Goal: Find specific page/section: Find specific page/section

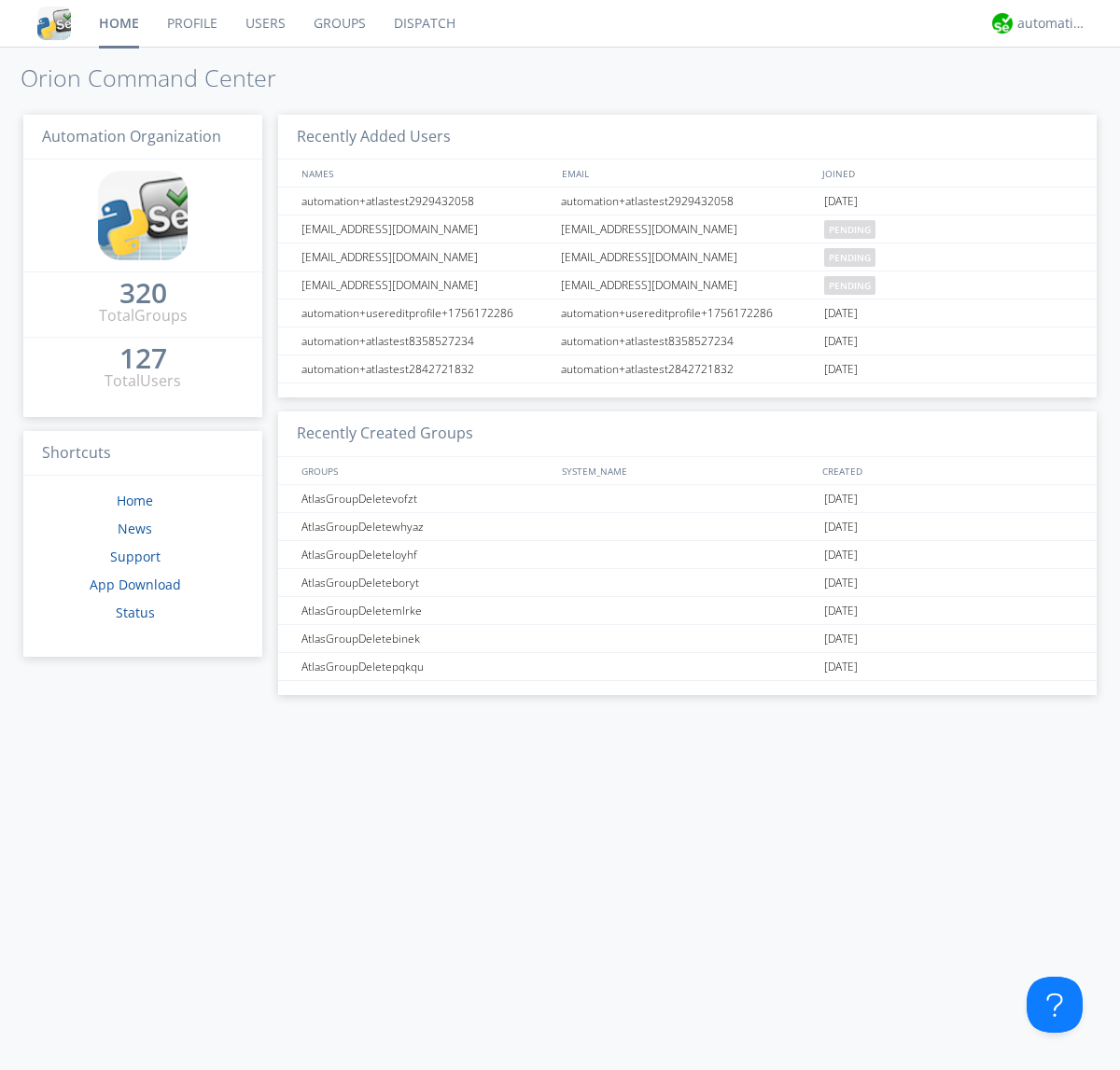
click at [423, 23] on link "Dispatch" at bounding box center [425, 23] width 90 height 47
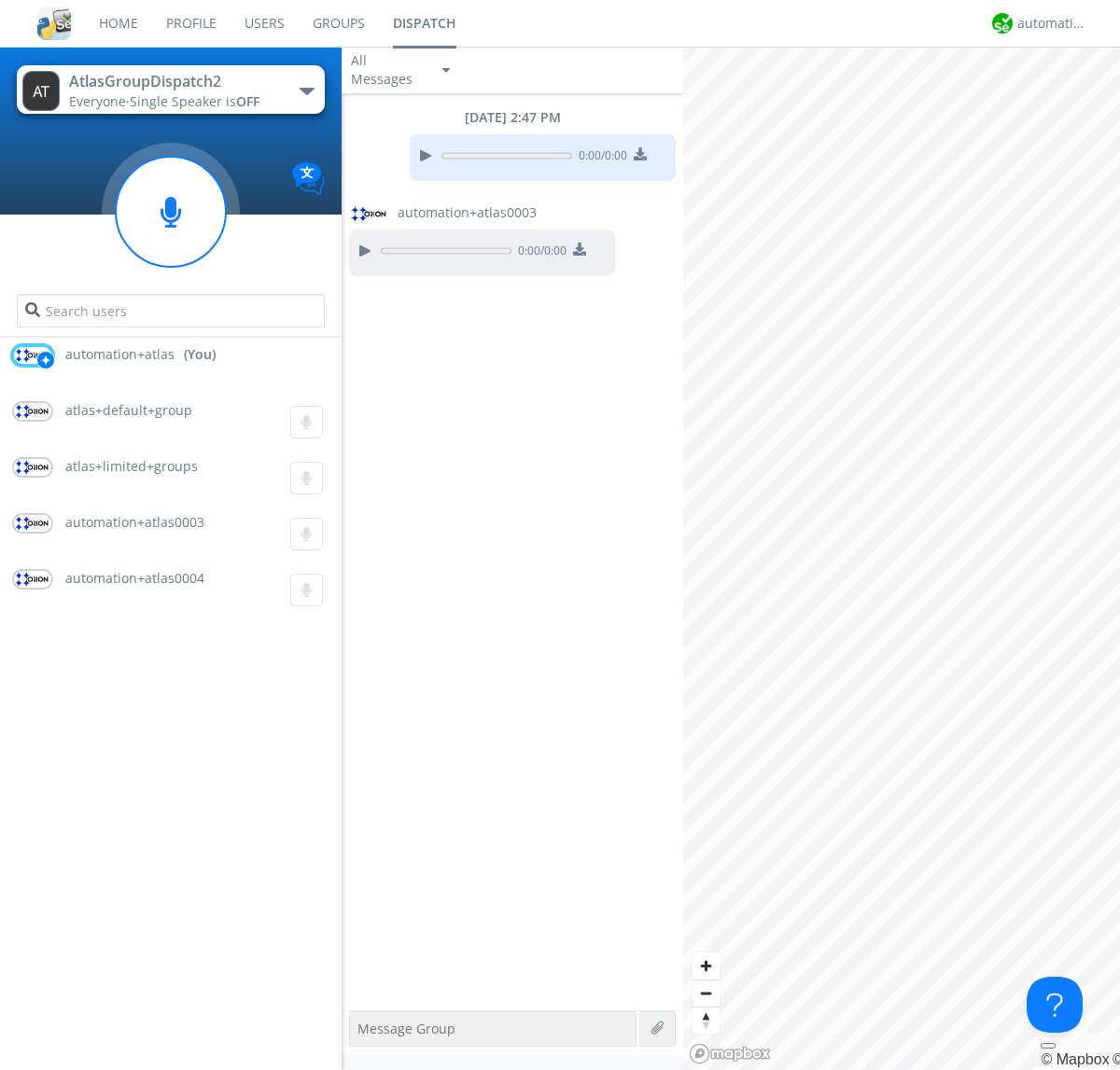
click at [306, 90] on div "button" at bounding box center [306, 91] width 15 height 8
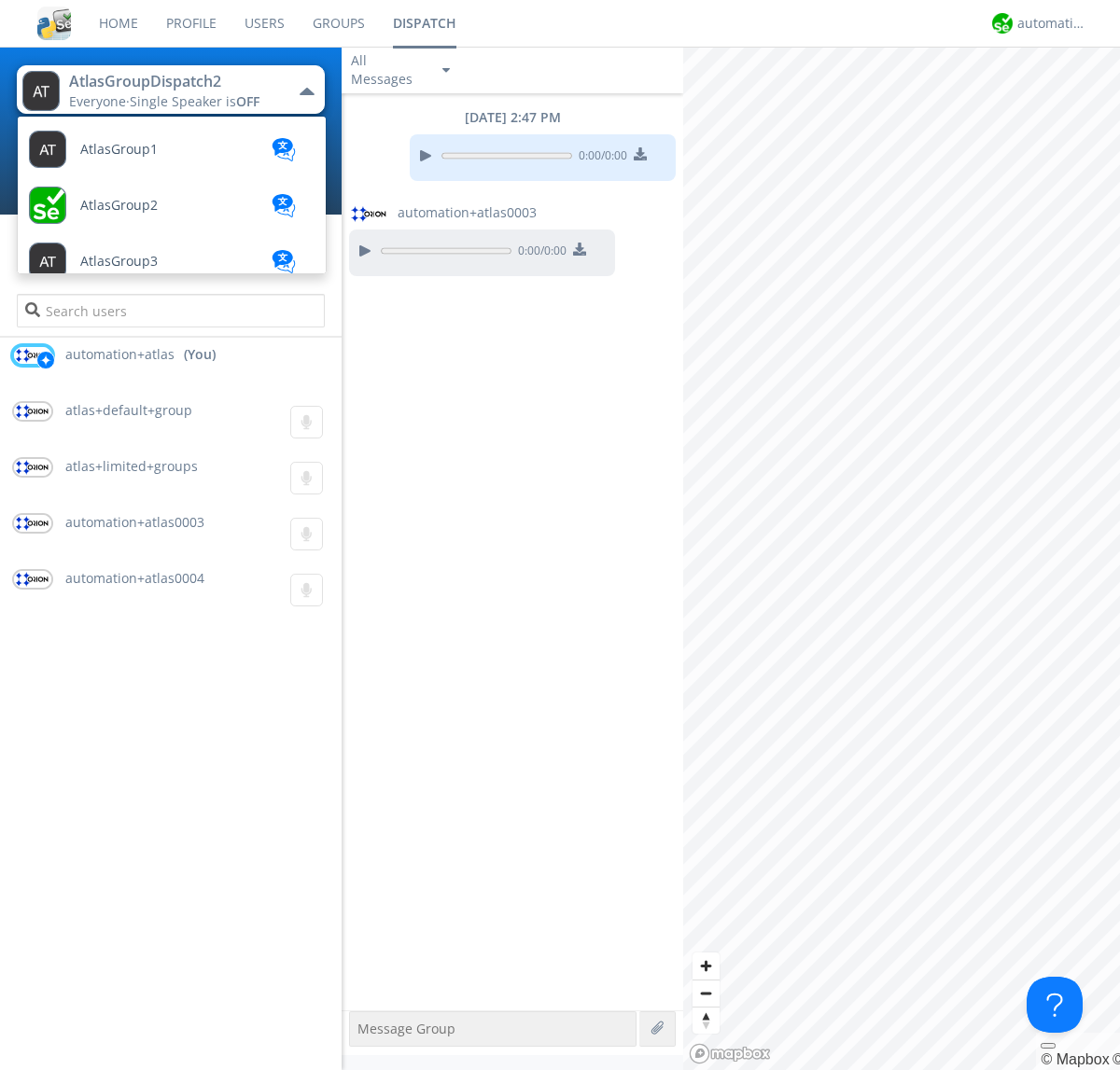
click at [141, 367] on span "AtlasGroupDispatch" at bounding box center [143, 374] width 125 height 14
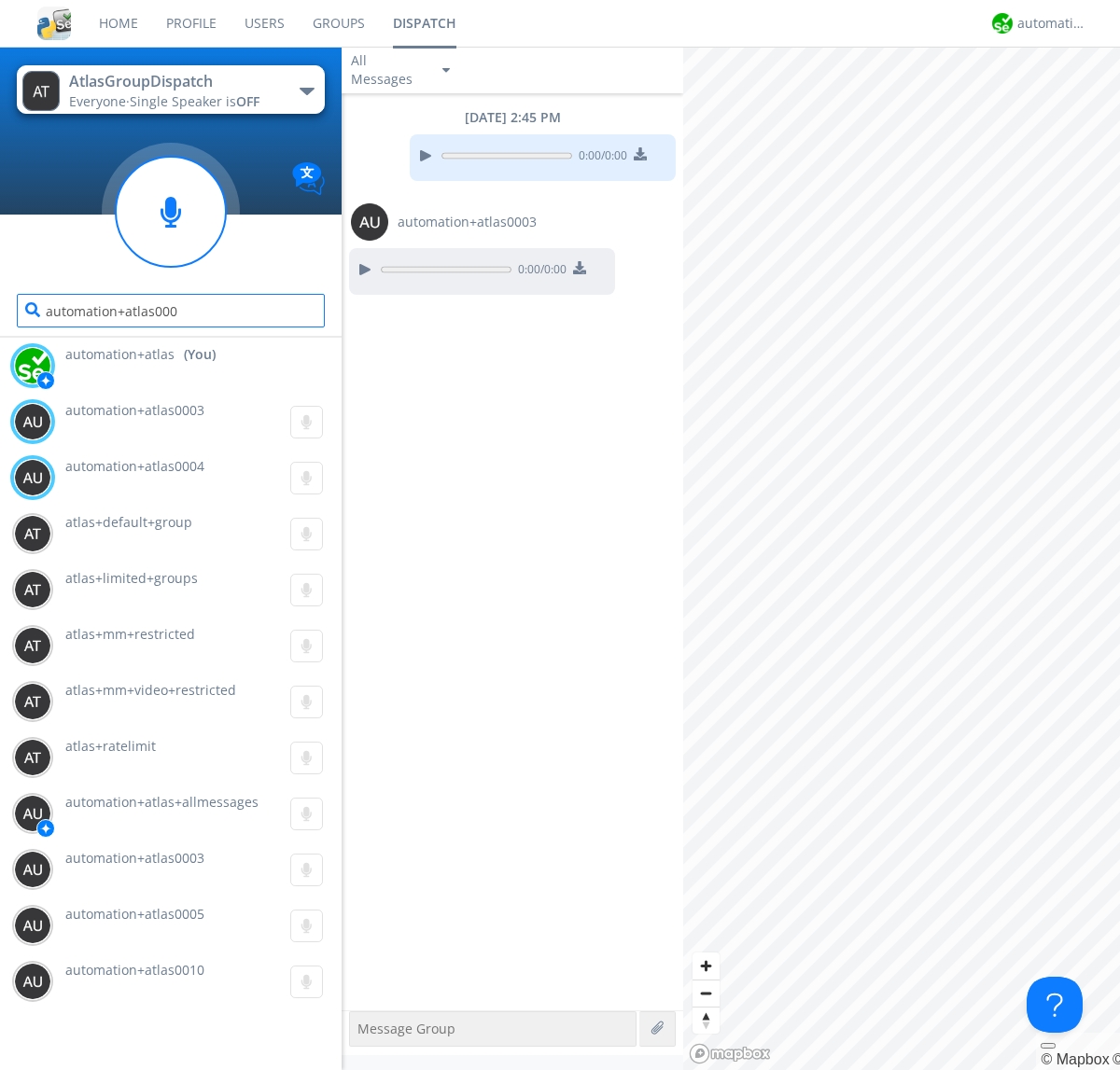
type input "automation+atlas0004"
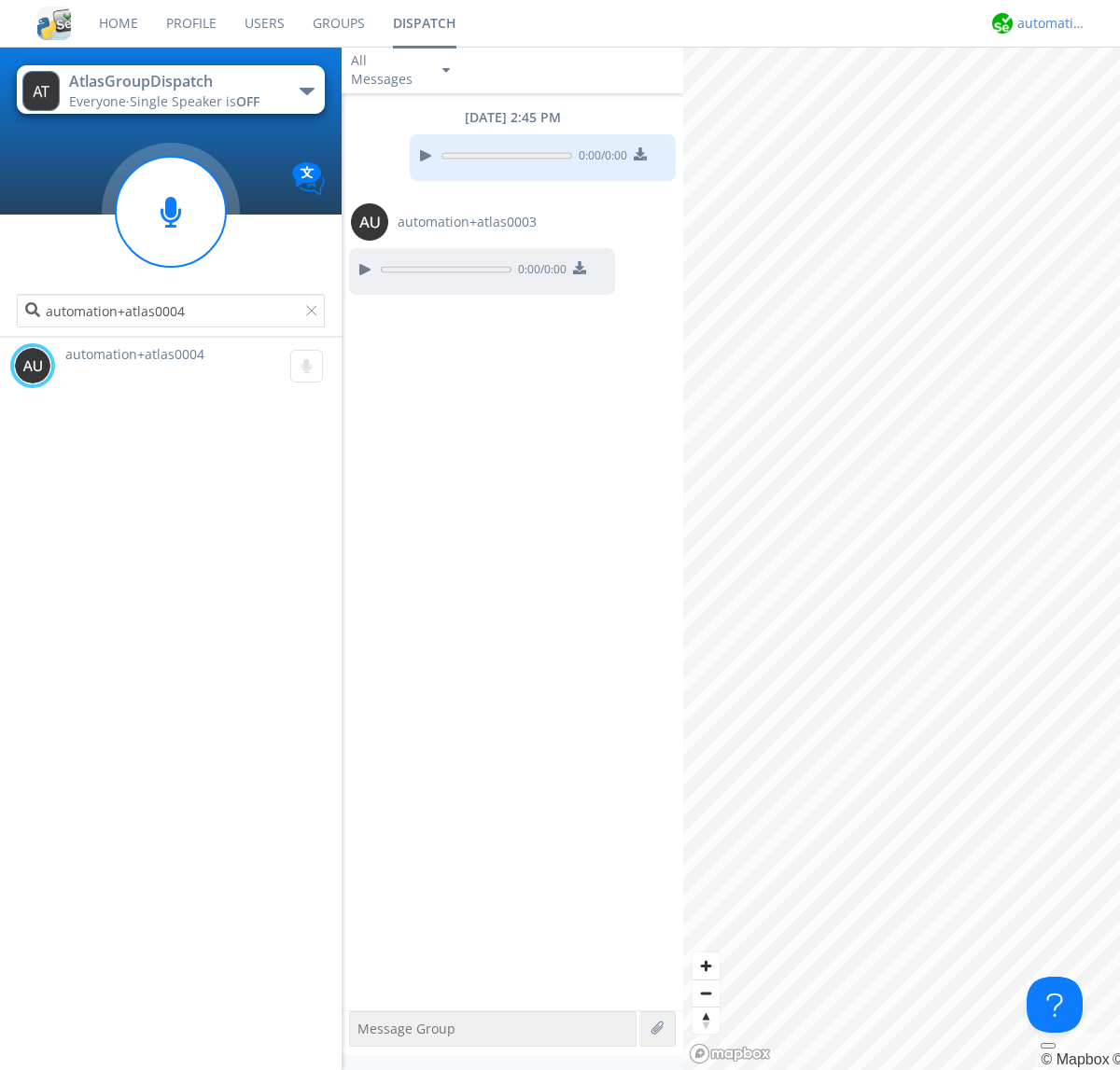
click at [1047, 23] on div "automation+atlas" at bounding box center [1052, 23] width 70 height 19
